Goal: Transaction & Acquisition: Obtain resource

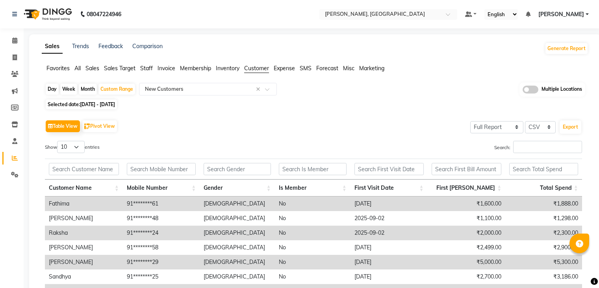
select select "full_report"
select select "csv"
drag, startPoint x: 0, startPoint y: 0, endPoint x: 12, endPoint y: 63, distance: 63.8
click at [12, 63] on link "Invoice" at bounding box center [10, 57] width 19 height 13
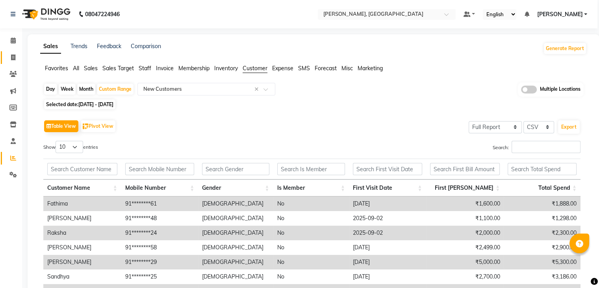
select select "service"
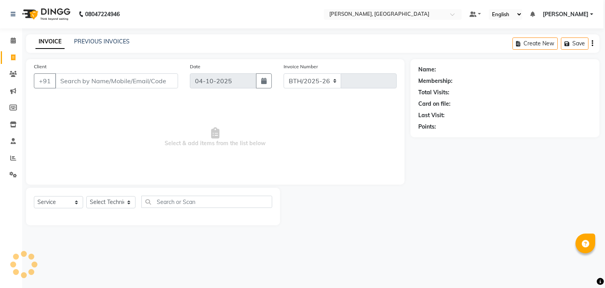
select select "4495"
type input "1037"
click at [10, 157] on icon at bounding box center [13, 158] width 6 height 6
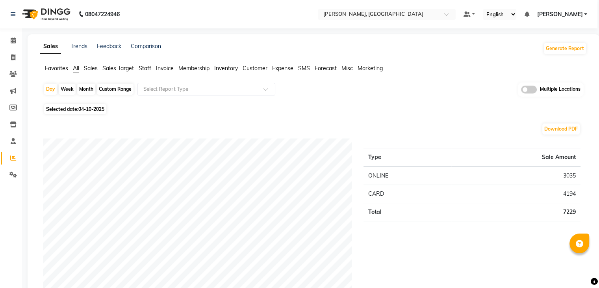
click at [528, 89] on span at bounding box center [529, 89] width 16 height 8
click at [521, 91] on input "checkbox" at bounding box center [521, 91] width 0 height 0
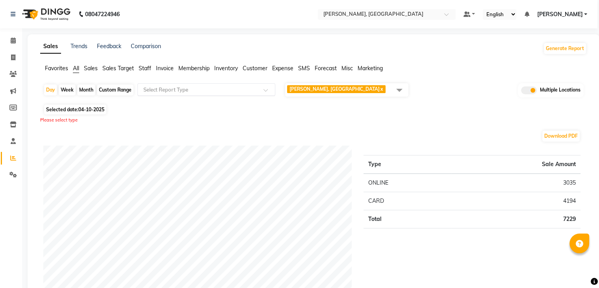
click at [175, 93] on div "Select Report Type" at bounding box center [207, 89] width 138 height 13
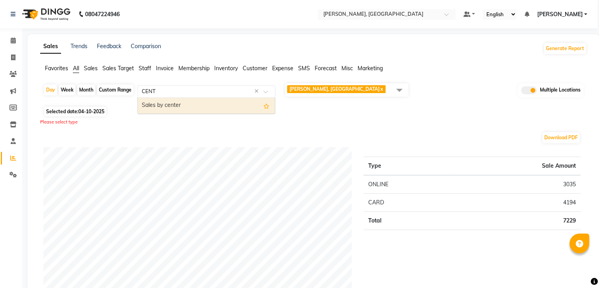
type input "CEN"
click at [173, 104] on div "Sales by center" at bounding box center [206, 106] width 137 height 16
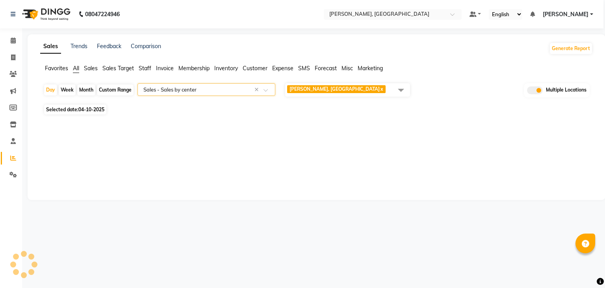
select select "full_report"
select select "csv"
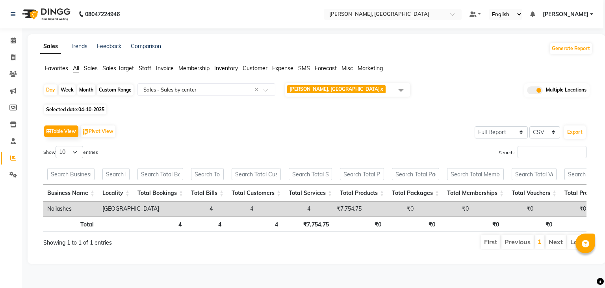
click at [402, 89] on span at bounding box center [401, 89] width 16 height 15
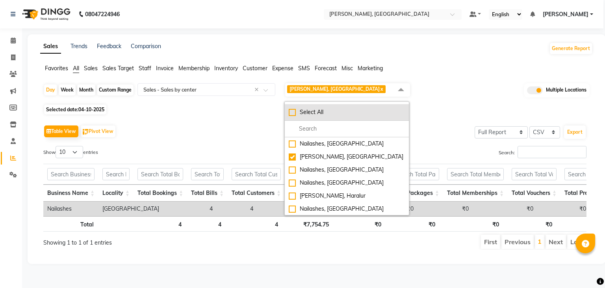
click at [295, 112] on div "Select All" at bounding box center [347, 112] width 116 height 8
checkbox input "true"
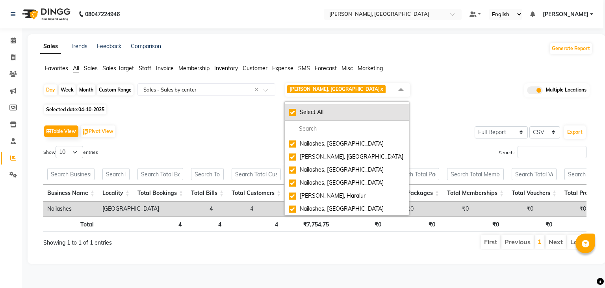
checkbox input "true"
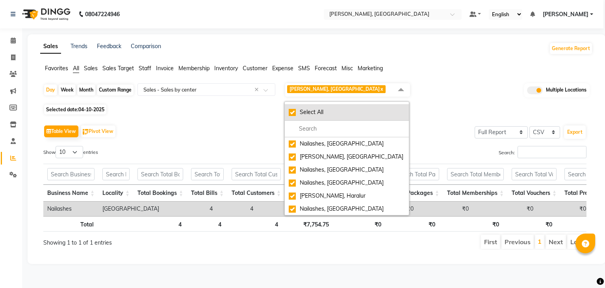
checkbox input "true"
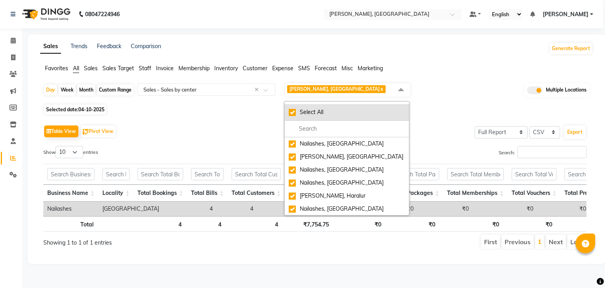
checkbox input "true"
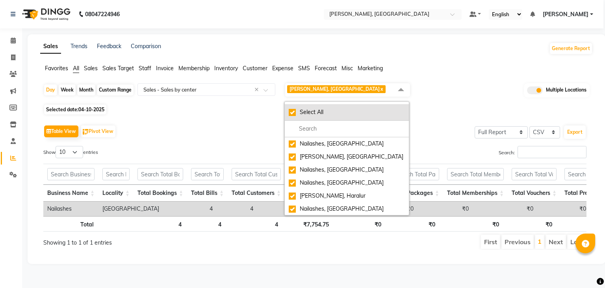
checkbox input "true"
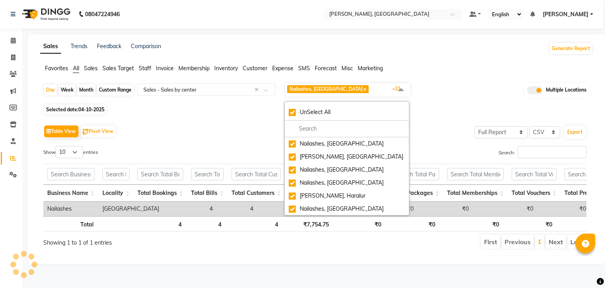
click at [217, 131] on div "Table View Pivot View Select Full Report Filtered Report Select CSV PDF Export" at bounding box center [314, 131] width 543 height 17
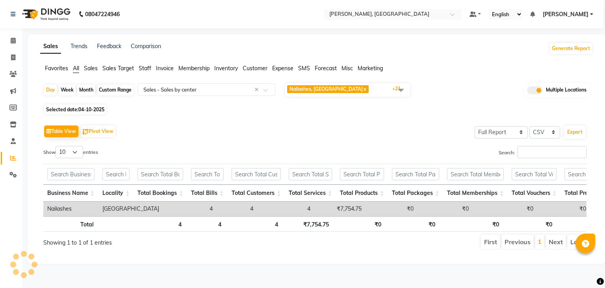
click at [117, 91] on div "Custom Range" at bounding box center [115, 89] width 37 height 11
select select "10"
select select "2025"
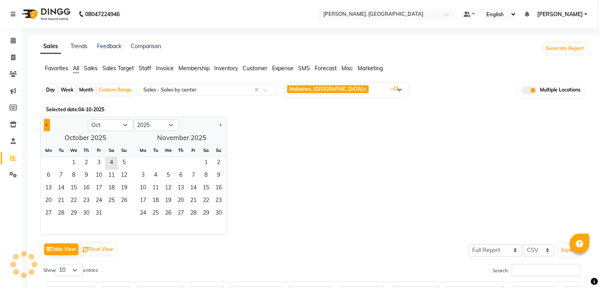
click at [48, 125] on button "Previous month" at bounding box center [47, 125] width 6 height 13
select select "9"
click at [46, 161] on span "1" at bounding box center [48, 163] width 13 height 13
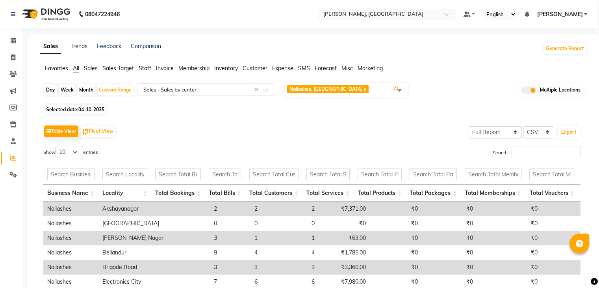
click at [61, 216] on div "Table View Pivot View Select Full Report Filtered Report Select CSV PDF Export …" at bounding box center [312, 252] width 550 height 270
click at [78, 154] on select "10 25 50 100" at bounding box center [70, 152] width 28 height 12
select select "100"
click at [57, 146] on select "10 25 50 100" at bounding box center [70, 152] width 28 height 12
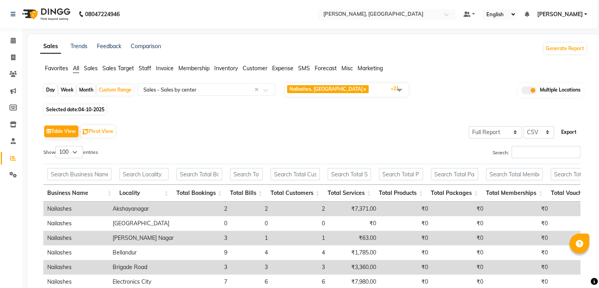
click at [566, 128] on button "Export" at bounding box center [569, 131] width 22 height 13
click at [112, 89] on div "Custom Range" at bounding box center [115, 89] width 37 height 11
select select "9"
select select "2025"
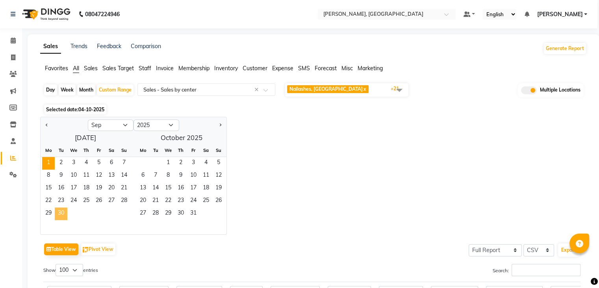
click at [58, 212] on span "30" at bounding box center [61, 213] width 13 height 13
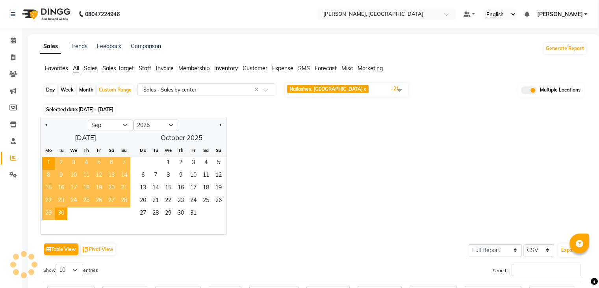
click at [281, 173] on div "Jan Feb Mar Apr May Jun [DATE] Aug Sep Oct Nov [DATE] 2016 2017 2018 2019 2020 …" at bounding box center [313, 176] width 547 height 118
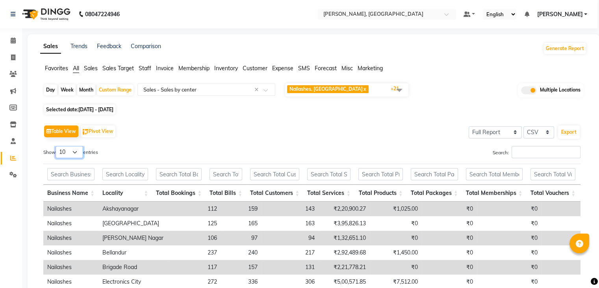
click at [78, 149] on select "10 25 50 100" at bounding box center [70, 152] width 28 height 12
select select "100"
click at [57, 146] on select "10 25 50 100" at bounding box center [70, 152] width 28 height 12
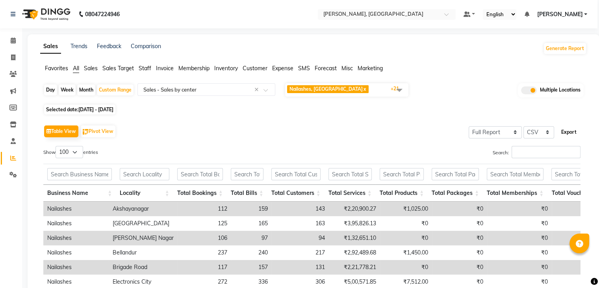
click at [568, 133] on button "Export" at bounding box center [569, 131] width 22 height 13
click at [585, 245] on div at bounding box center [580, 243] width 20 height 20
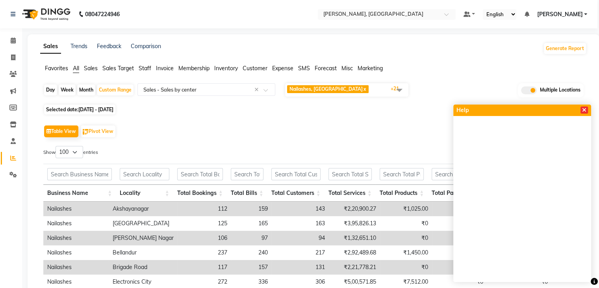
click at [583, 111] on icon at bounding box center [584, 110] width 4 height 6
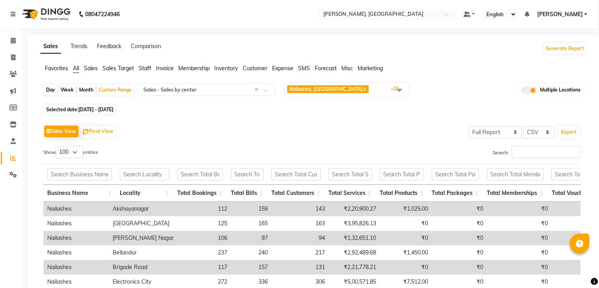
click at [87, 111] on span "[DATE] - [DATE]" at bounding box center [95, 109] width 35 height 6
select select "9"
select select "2025"
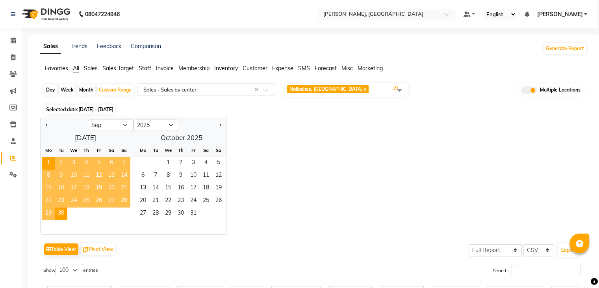
click at [378, 164] on div "Jan Feb Mar Apr May Jun [DATE] Aug Sep Oct Nov [DATE] 2016 2017 2018 2019 2020 …" at bounding box center [313, 176] width 547 height 118
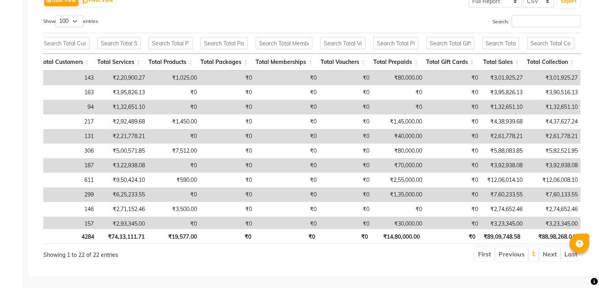
scroll to position [0, 233]
